Goal: Transaction & Acquisition: Purchase product/service

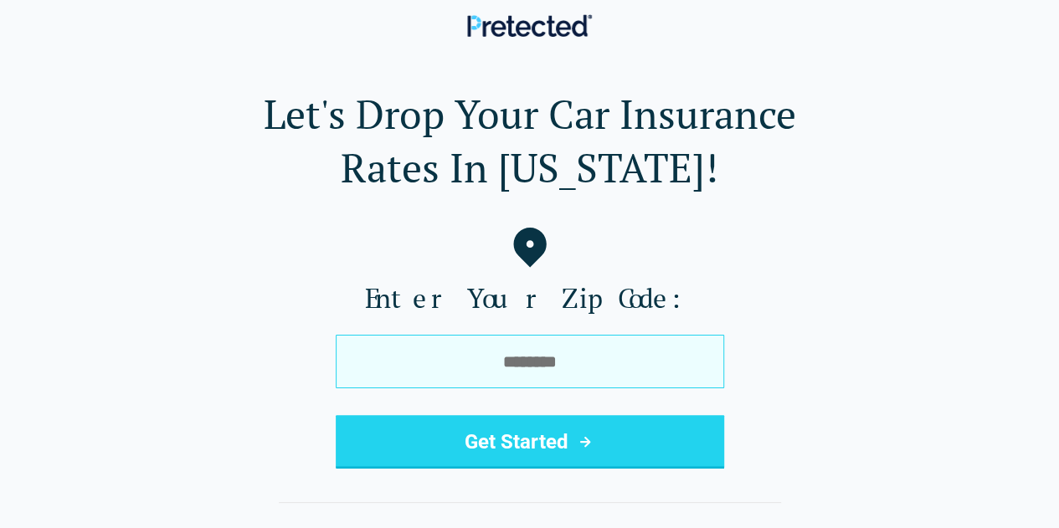
click at [435, 386] on input "tel" at bounding box center [530, 362] width 389 height 54
type input "*****"
click at [336, 415] on button "Get Started" at bounding box center [530, 442] width 389 height 54
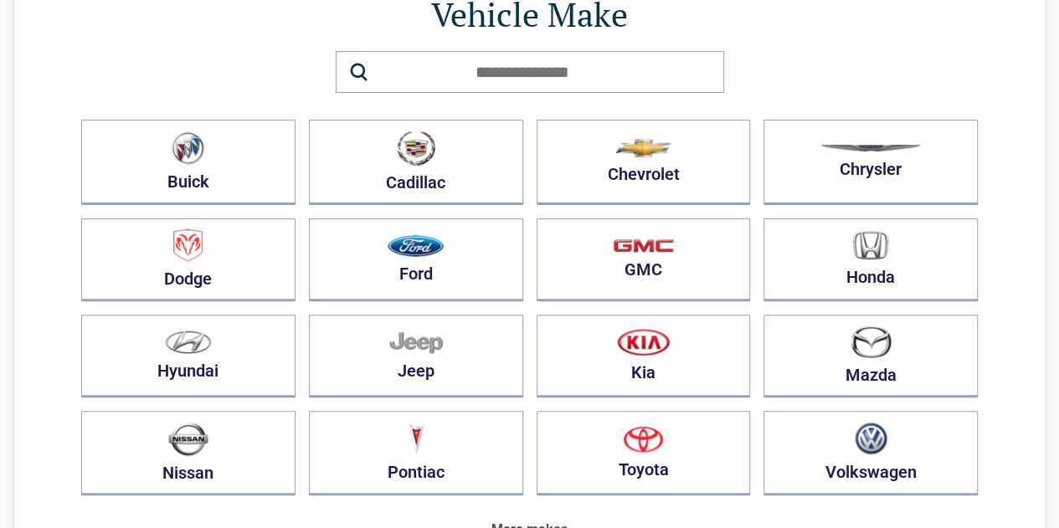
scroll to position [132, 0]
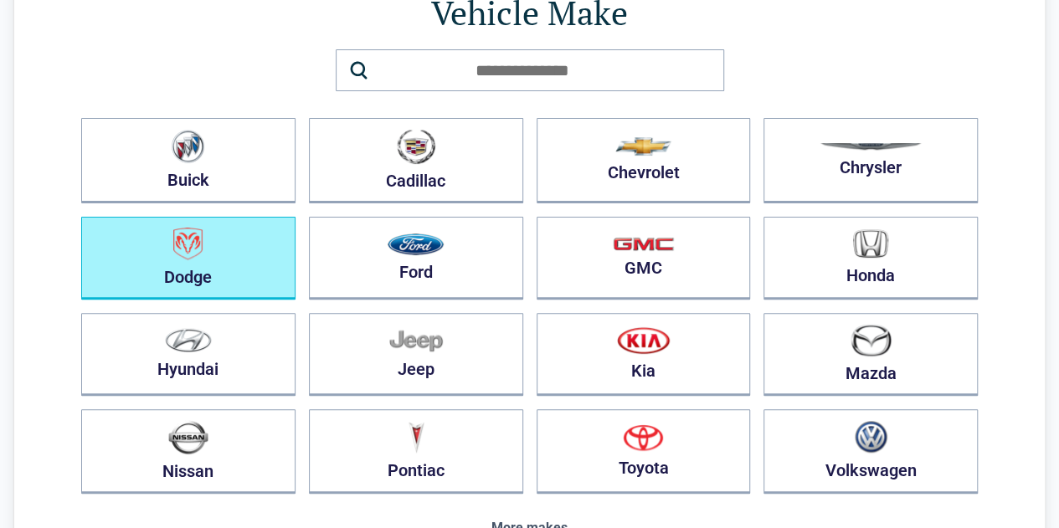
click at [183, 267] on button "Dodge" at bounding box center [188, 258] width 214 height 83
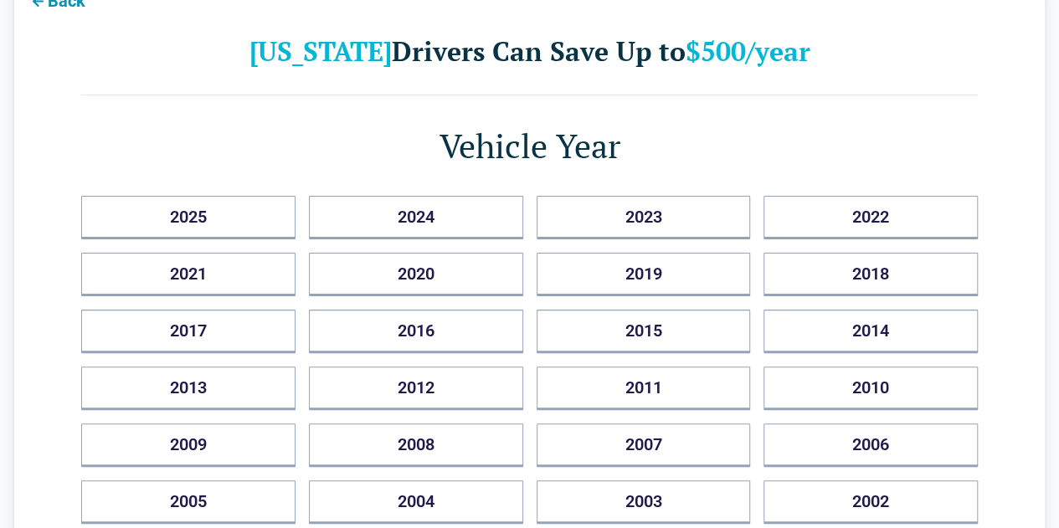
scroll to position [90, 0]
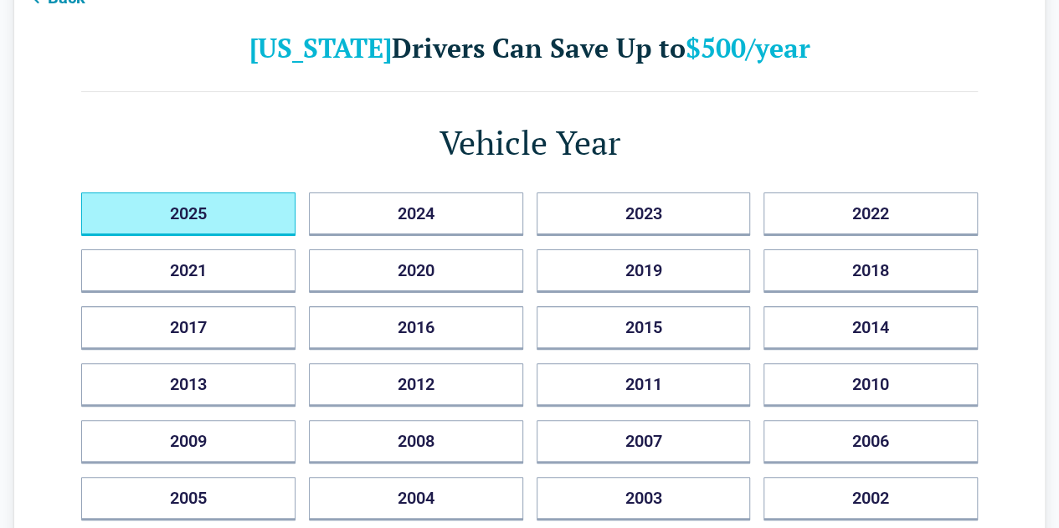
click at [248, 224] on button "2025" at bounding box center [188, 215] width 214 height 44
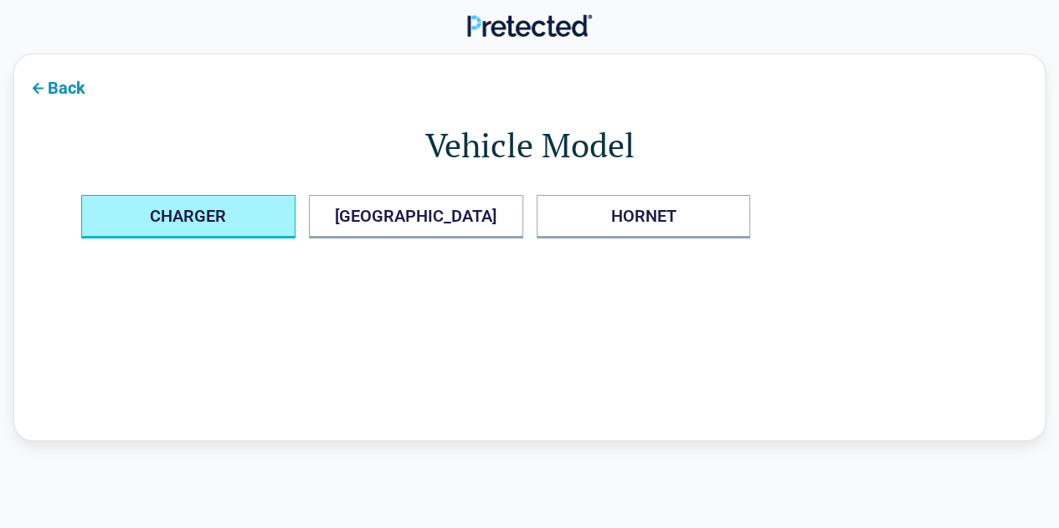
click at [139, 226] on button "CHARGER" at bounding box center [188, 217] width 214 height 44
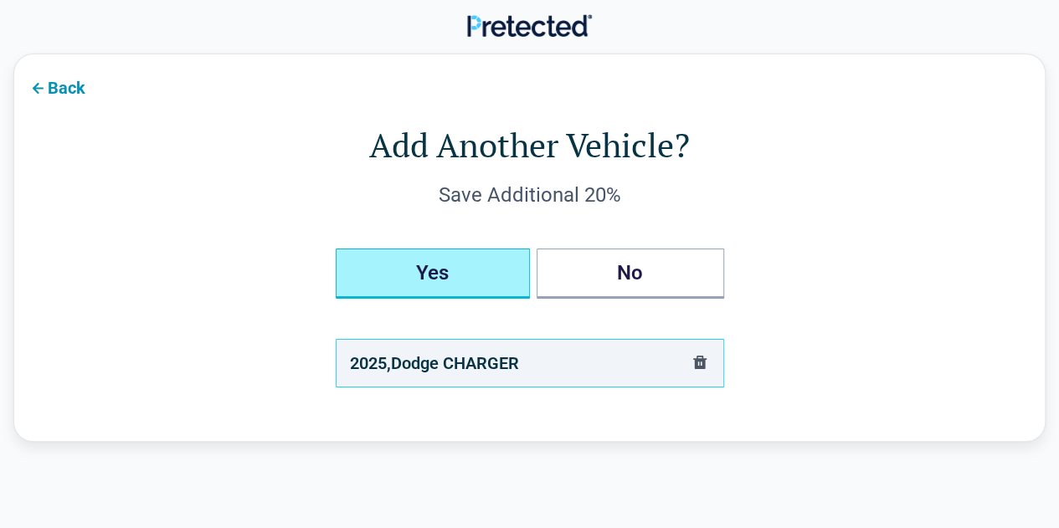
click at [398, 296] on button "Yes" at bounding box center [433, 274] width 194 height 50
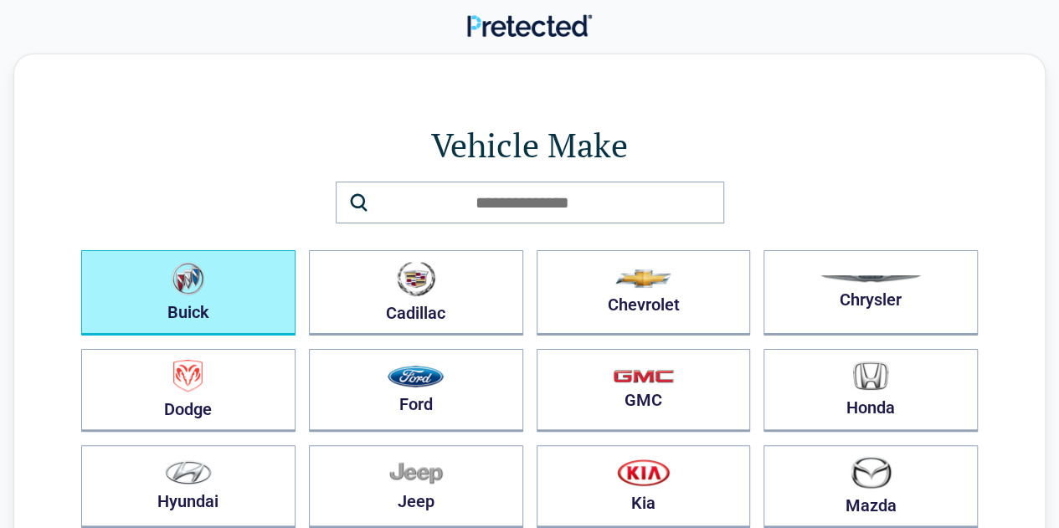
click at [209, 290] on button "Buick" at bounding box center [188, 292] width 214 height 85
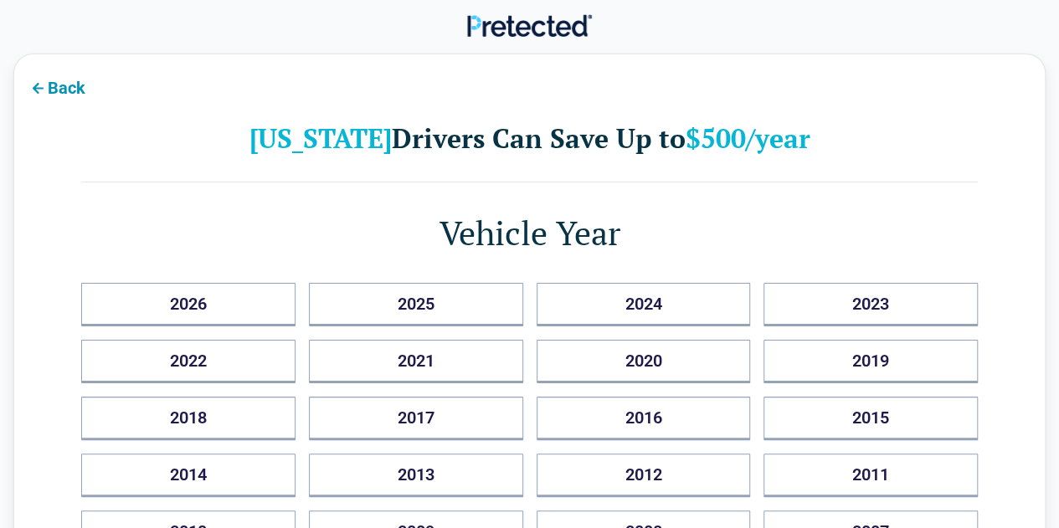
click at [57, 100] on button "Back" at bounding box center [56, 87] width 85 height 38
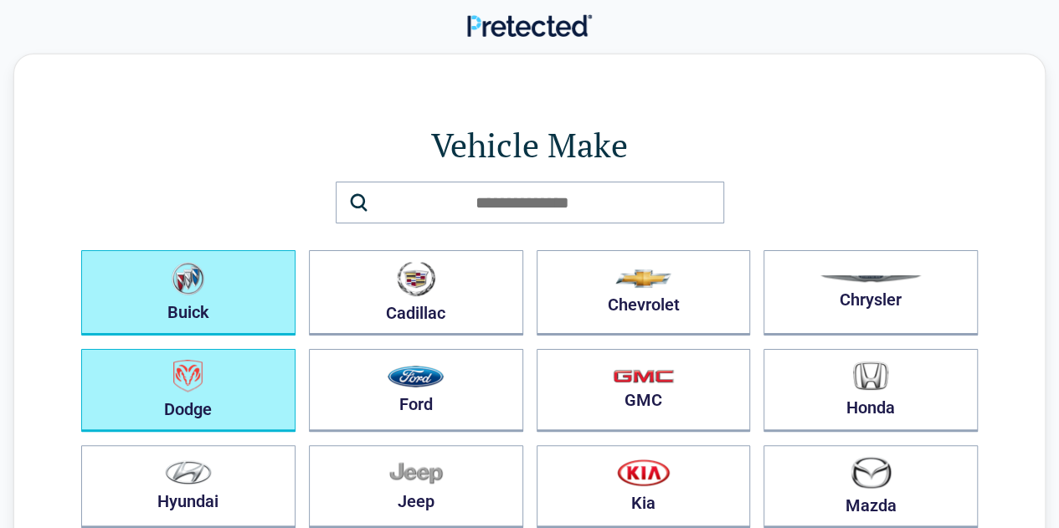
click at [160, 394] on button "Dodge" at bounding box center [188, 390] width 214 height 83
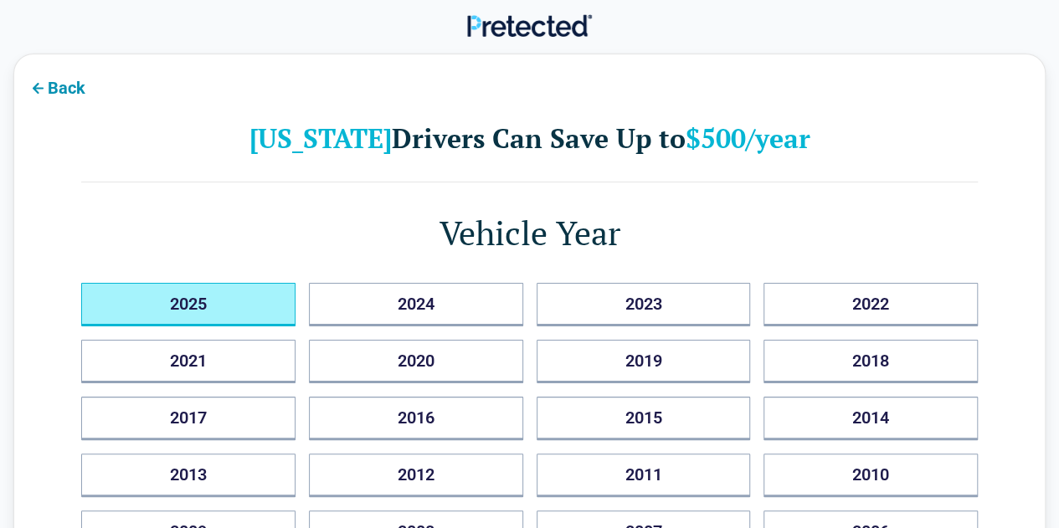
click at [123, 300] on button "2025" at bounding box center [188, 305] width 214 height 44
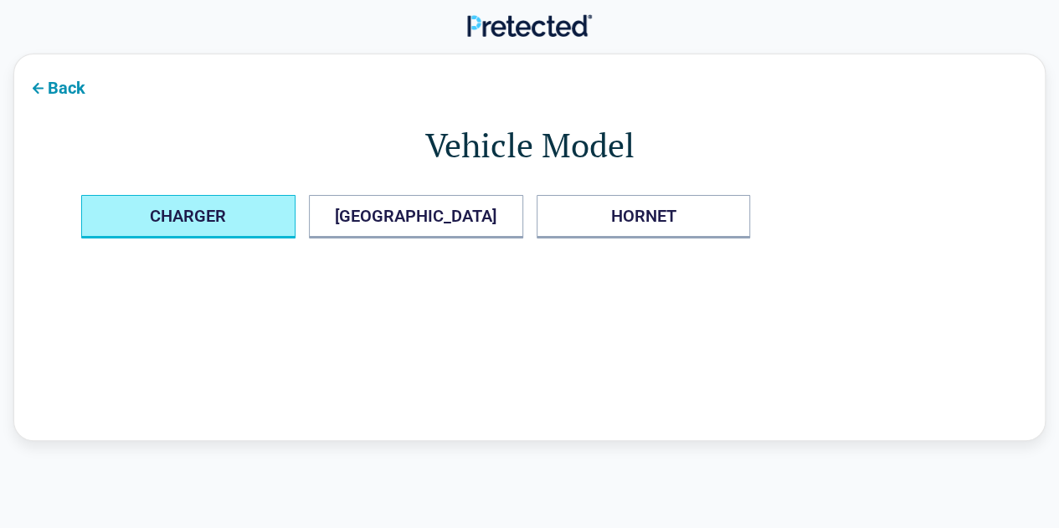
click at [118, 222] on button "CHARGER" at bounding box center [188, 217] width 214 height 44
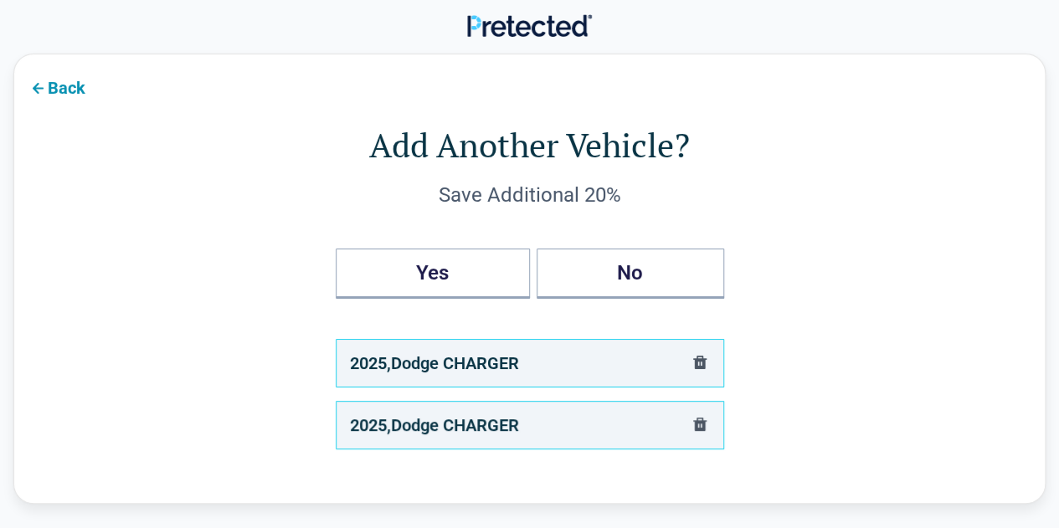
click at [186, 306] on div "Add Another Vehicle? Save Additional 20% Yes No 2025 , Dodge CHARGER 2025 , Dod…" at bounding box center [529, 285] width 897 height 328
click at [620, 295] on button "No" at bounding box center [631, 274] width 188 height 50
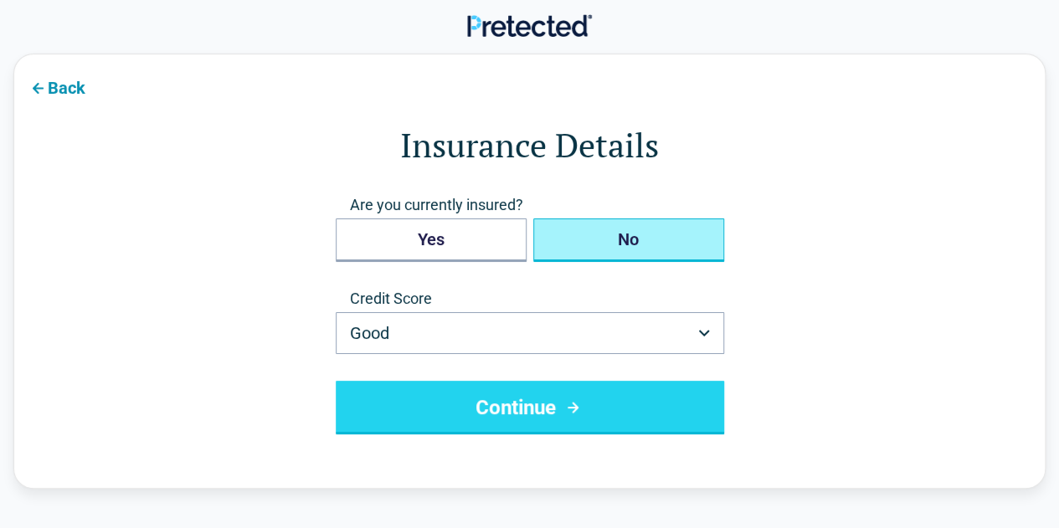
click at [578, 241] on button "No" at bounding box center [628, 241] width 191 height 44
click at [394, 234] on button "Yes" at bounding box center [431, 241] width 191 height 44
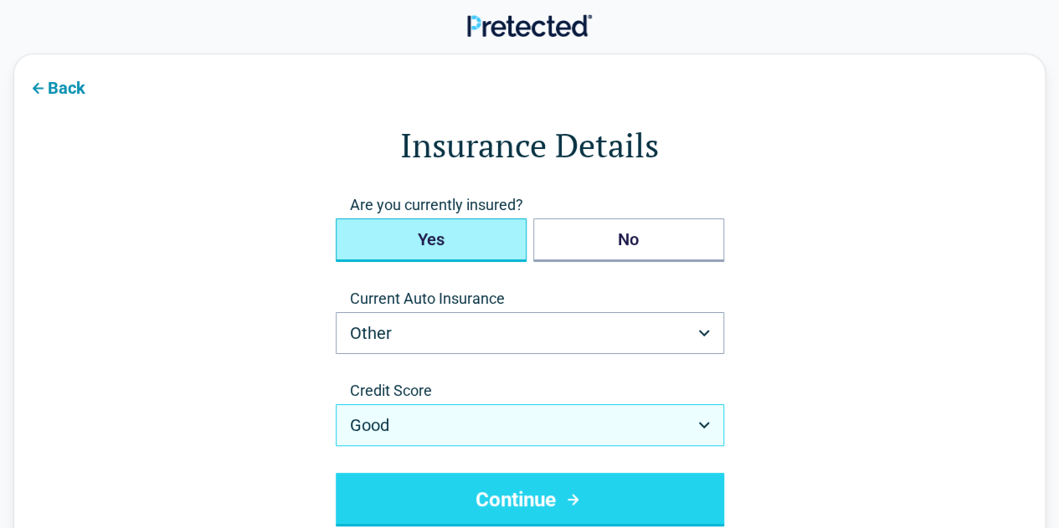
click at [438, 435] on button "Good" at bounding box center [530, 425] width 389 height 42
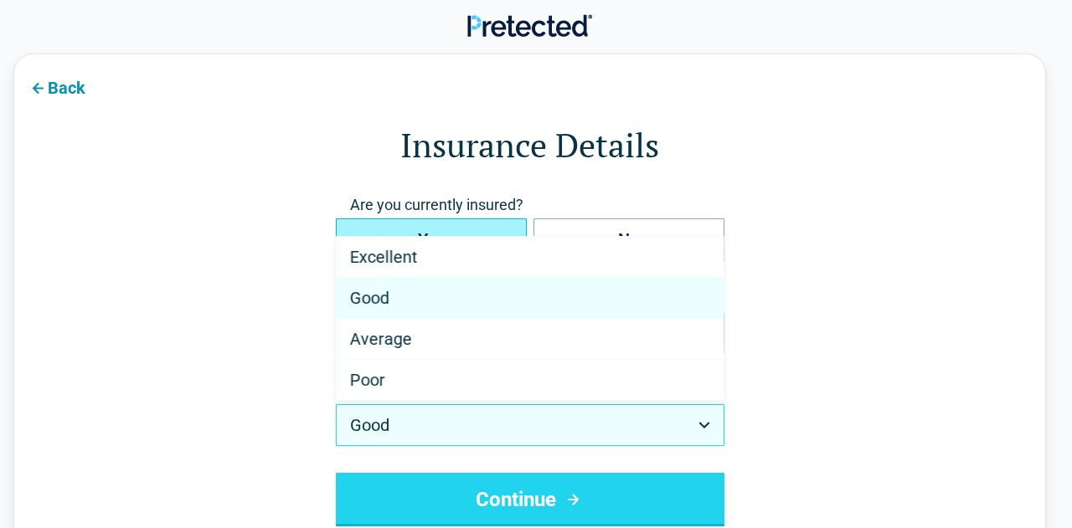
click at [205, 217] on form "**********" at bounding box center [529, 323] width 897 height 405
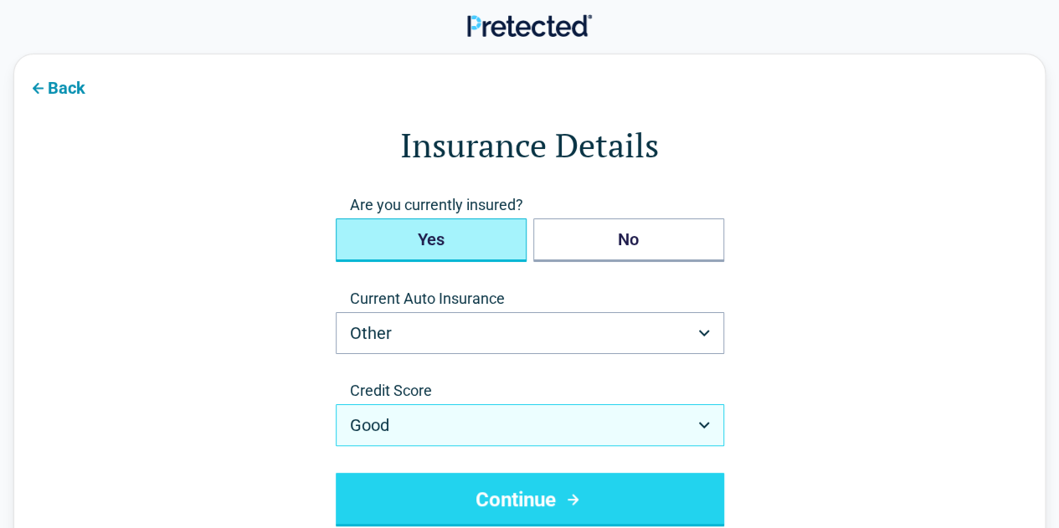
click at [429, 427] on button "Good" at bounding box center [530, 425] width 389 height 42
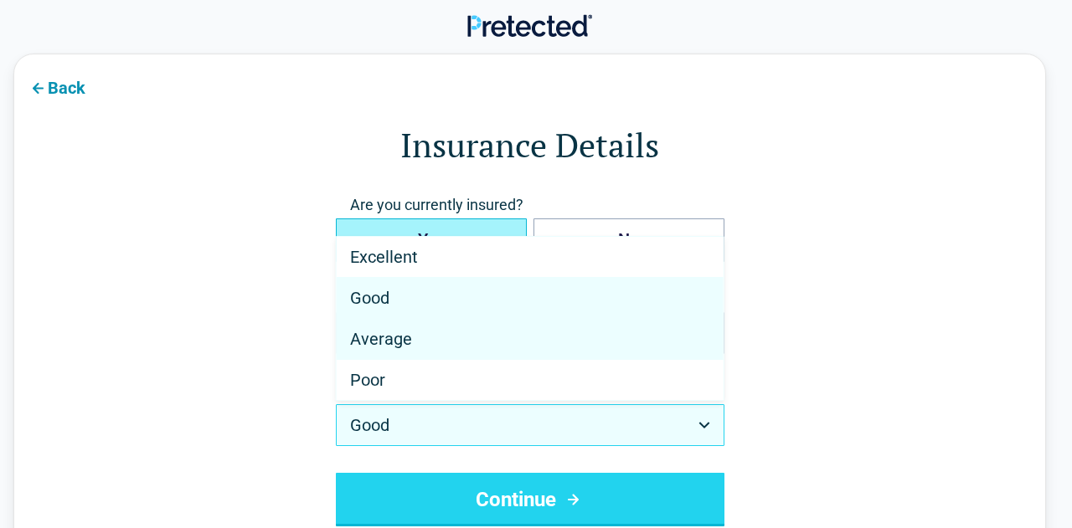
click at [385, 340] on span "Average" at bounding box center [381, 339] width 62 height 20
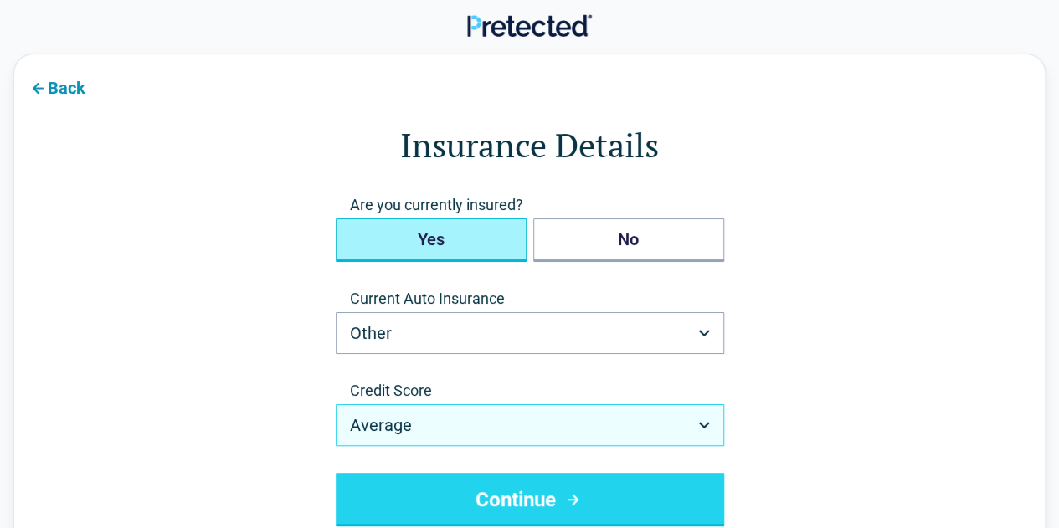
click at [442, 424] on button "Average" at bounding box center [530, 425] width 389 height 42
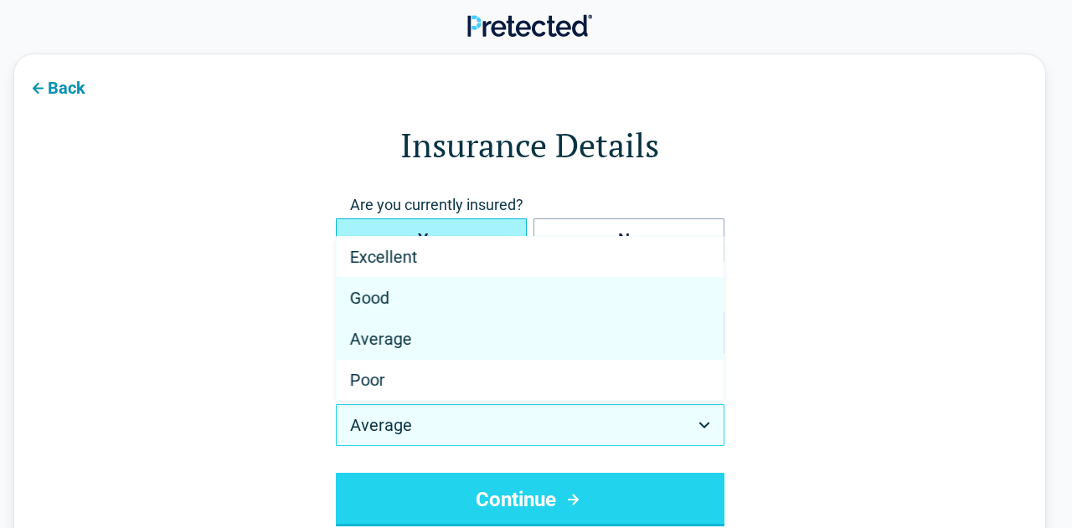
click at [369, 301] on span "Good" at bounding box center [369, 298] width 39 height 20
select select "****"
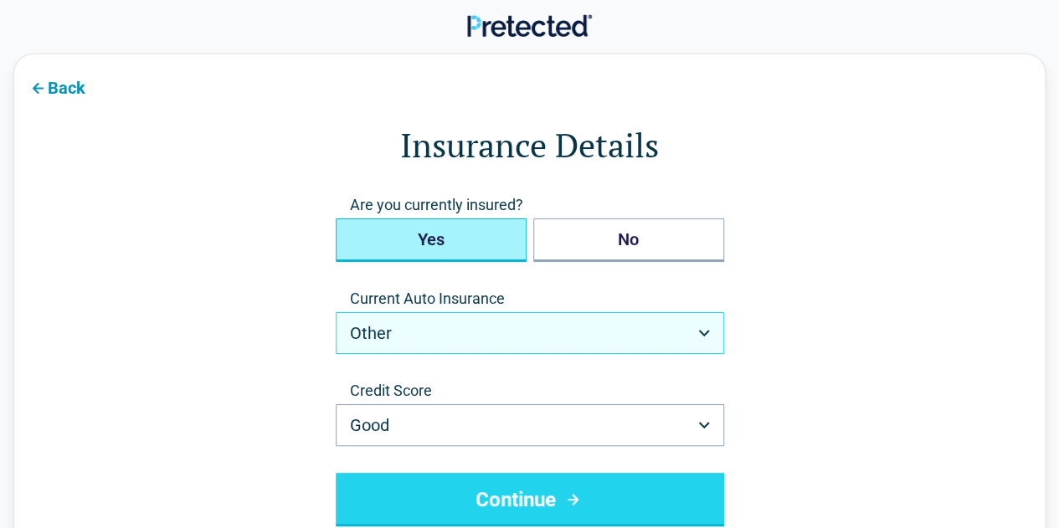
click at [408, 346] on button "Other" at bounding box center [530, 333] width 389 height 42
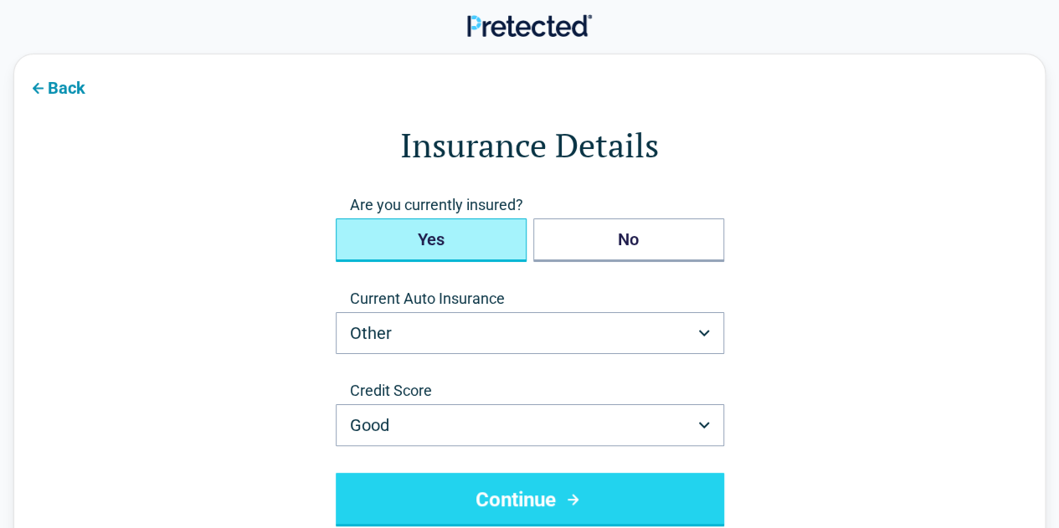
click at [462, 487] on button "Continue" at bounding box center [530, 500] width 389 height 54
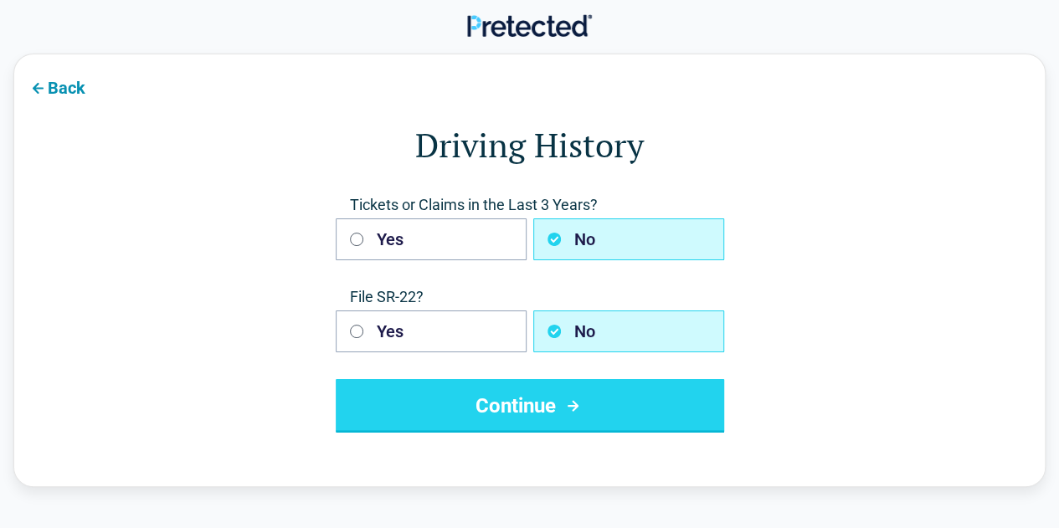
click at [425, 385] on button "Continue" at bounding box center [530, 406] width 389 height 54
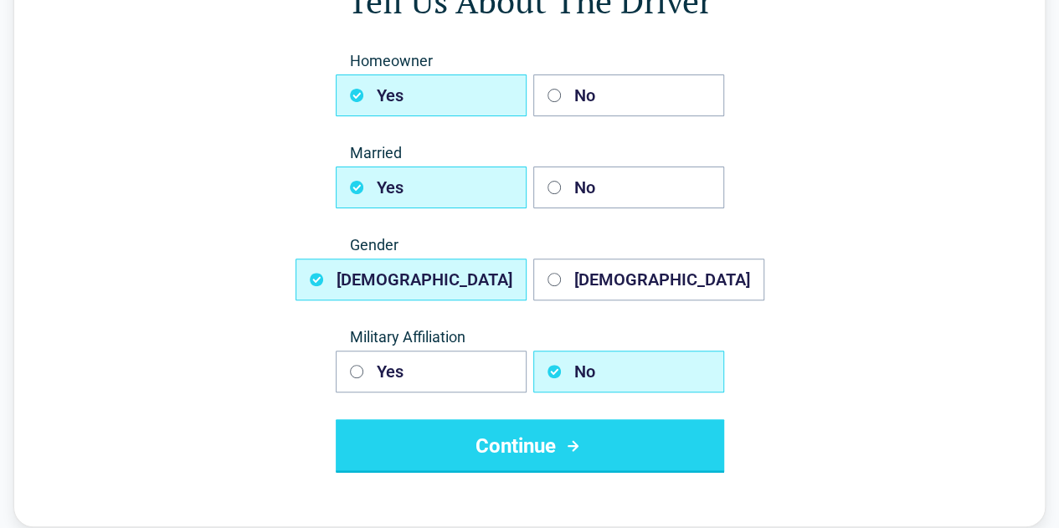
scroll to position [151, 0]
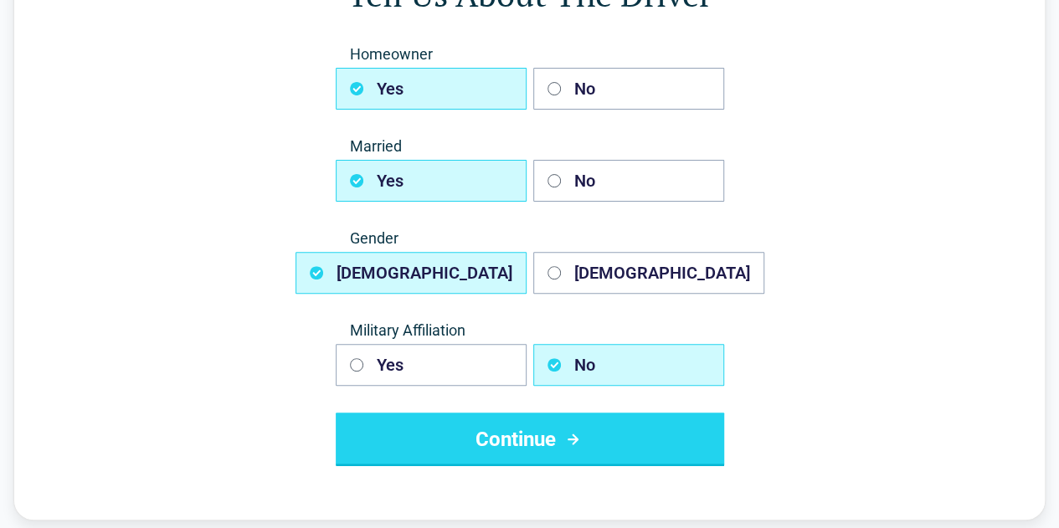
click at [449, 433] on button "Continue" at bounding box center [530, 440] width 389 height 54
